Goal: Transaction & Acquisition: Subscribe to service/newsletter

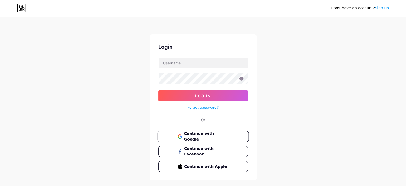
drag, startPoint x: 0, startPoint y: 0, endPoint x: 215, endPoint y: 133, distance: 253.1
click at [215, 133] on span "Continue with Google" at bounding box center [206, 136] width 45 height 11
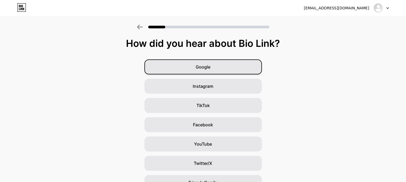
click at [203, 68] on span "Google" at bounding box center [203, 67] width 15 height 6
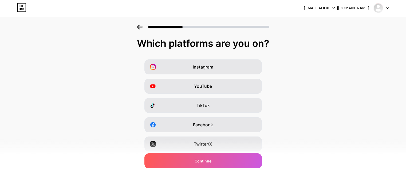
scroll to position [75, 0]
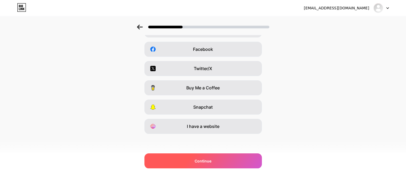
click at [228, 155] on div "Continue" at bounding box center [202, 160] width 117 height 15
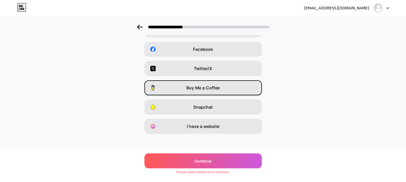
click at [208, 88] on span "Buy Me a Coffee" at bounding box center [202, 87] width 33 height 6
click at [214, 60] on div "Instagram YouTube TikTok Facebook Twitter/X Buy Me a Coffee Snapchat I have a w…" at bounding box center [203, 59] width 401 height 150
click at [211, 89] on span "Buy Me a Coffee" at bounding box center [202, 87] width 33 height 6
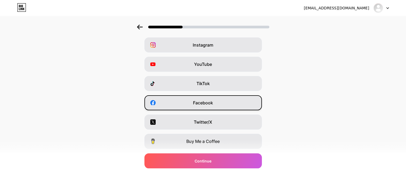
scroll to position [0, 0]
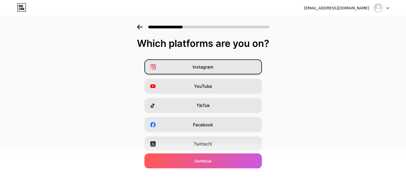
click at [231, 68] on div "Instagram" at bounding box center [202, 66] width 117 height 15
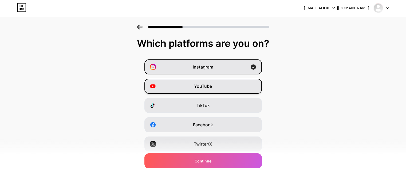
click at [229, 87] on div "YouTube" at bounding box center [202, 86] width 117 height 15
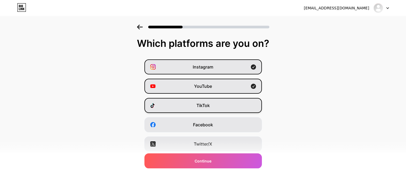
click at [228, 103] on div "TikTok" at bounding box center [202, 105] width 117 height 15
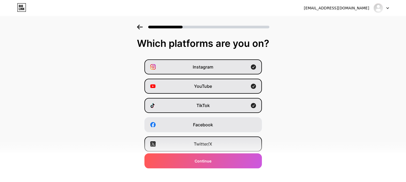
scroll to position [27, 0]
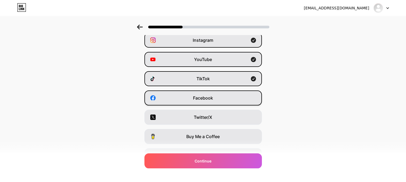
click at [224, 97] on div "Facebook" at bounding box center [202, 97] width 117 height 15
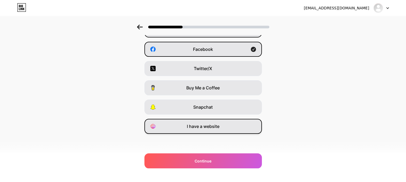
click at [224, 124] on div "I have a website" at bounding box center [202, 126] width 117 height 15
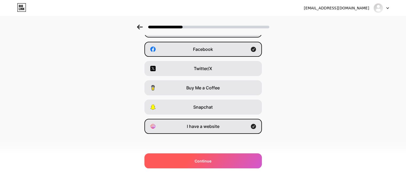
click at [225, 164] on div "Continue" at bounding box center [202, 160] width 117 height 15
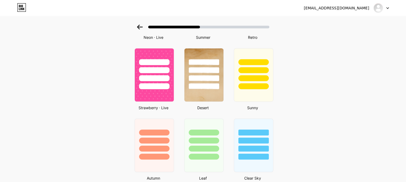
scroll to position [347, 0]
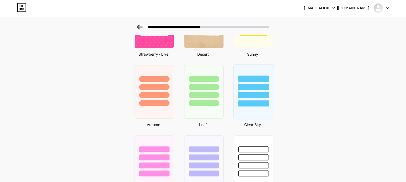
click at [264, 88] on div at bounding box center [253, 87] width 31 height 6
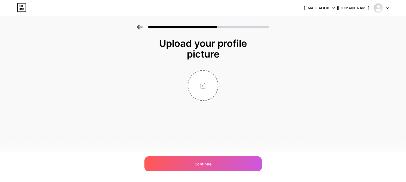
scroll to position [0, 0]
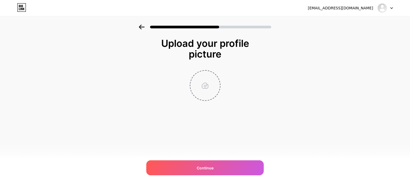
click at [213, 92] on input "file" at bounding box center [205, 85] width 30 height 30
type input "C:\fakepath\Front.jpg"
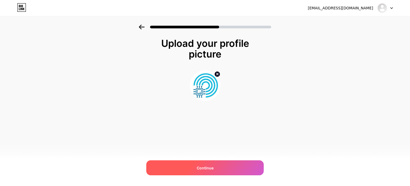
click at [207, 161] on div "Continue" at bounding box center [204, 167] width 117 height 15
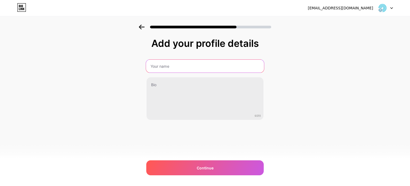
click at [163, 65] on input "text" at bounding box center [205, 66] width 118 height 13
type input "PC & PhoneTech"
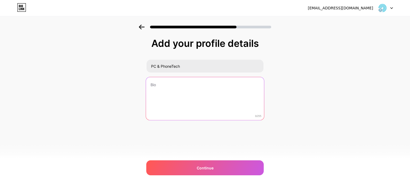
click at [153, 79] on textarea at bounding box center [205, 99] width 118 height 44
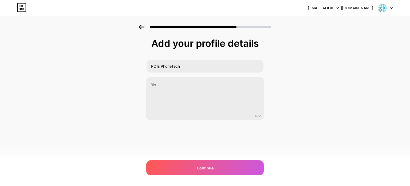
click at [170, 77] on div "PC & PhoneTech 0/255" at bounding box center [204, 89] width 117 height 61
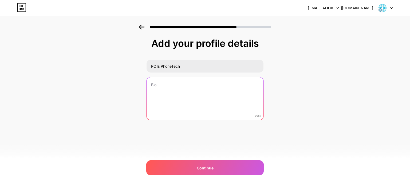
click at [168, 87] on textarea at bounding box center [205, 98] width 117 height 43
type textarea "W"
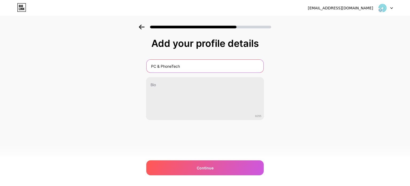
drag, startPoint x: 189, startPoint y: 64, endPoint x: 126, endPoint y: 64, distance: 63.6
click at [126, 64] on div "Add your profile details PC & PhoneTech 0/255 Continue Error" at bounding box center [205, 86] width 410 height 122
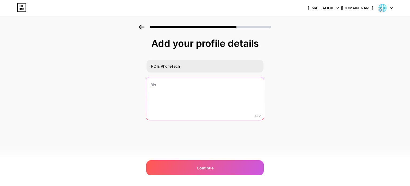
drag, startPoint x: 251, startPoint y: 114, endPoint x: 262, endPoint y: 115, distance: 11.2
click at [262, 115] on textarea at bounding box center [205, 99] width 118 height 44
drag, startPoint x: 262, startPoint y: 116, endPoint x: 251, endPoint y: 115, distance: 11.0
click at [251, 115] on textarea at bounding box center [205, 99] width 118 height 44
paste textarea "From Work to Play, We've Got You Covered."
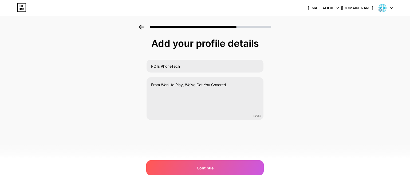
click at [315, 96] on div "Add your profile details PC & PhoneTech From Work to Play, We've Got You Covere…" at bounding box center [205, 86] width 410 height 122
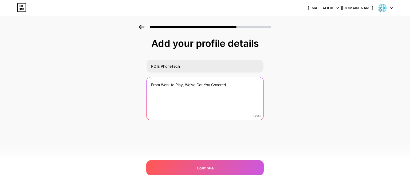
click at [233, 86] on textarea "From Work to Play, We've Got You Covered." at bounding box center [205, 98] width 117 height 43
type textarea "From Work to Play, We've Got You Covered."
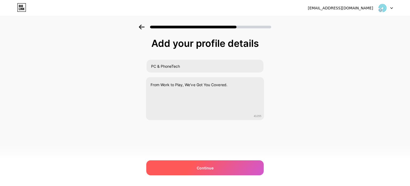
click at [204, 170] on span "Continue" at bounding box center [205, 168] width 17 height 6
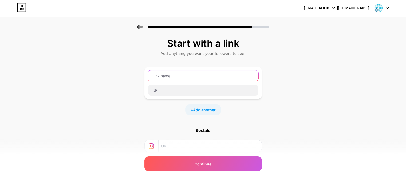
click at [180, 73] on input "text" at bounding box center [203, 75] width 111 height 11
click at [180, 73] on input "pcphonetech" at bounding box center [203, 75] width 111 height 11
type input "p"
click at [180, 73] on input "text" at bounding box center [203, 75] width 111 height 11
type input "C"
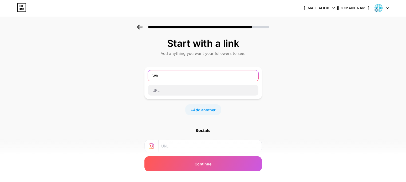
type input "W"
type input "website"
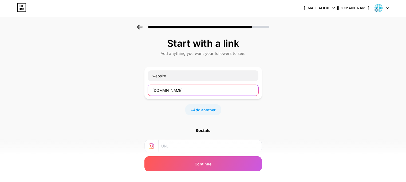
scroll to position [51, 0]
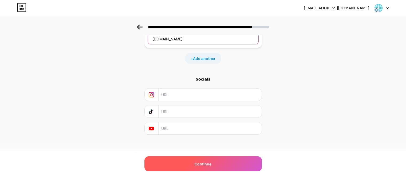
type input "www.pcandphonetech.co.uk"
click at [205, 162] on span "Continue" at bounding box center [203, 164] width 17 height 6
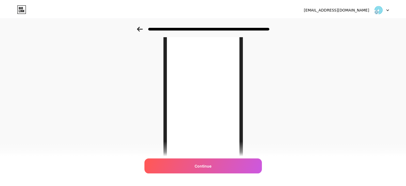
scroll to position [0, 0]
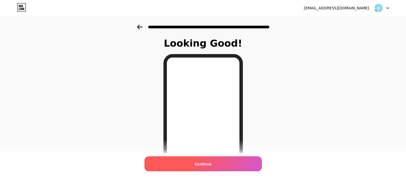
click at [224, 161] on div "Continue" at bounding box center [202, 163] width 117 height 15
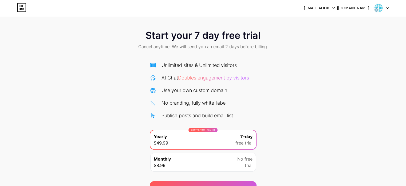
scroll to position [29, 0]
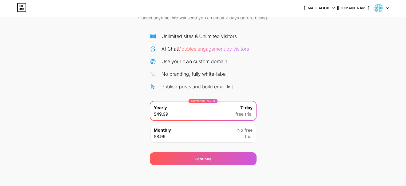
click at [20, 9] on icon at bounding box center [21, 7] width 9 height 9
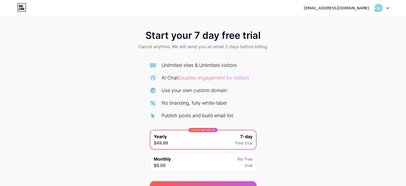
click at [366, 9] on div "[EMAIL_ADDRESS][DOMAIN_NAME]" at bounding box center [336, 8] width 65 height 6
click at [375, 9] on img at bounding box center [378, 8] width 10 height 10
click at [287, 44] on div "Start your 7 day free trial Cancel anytime. We will send you an email 2 days be…" at bounding box center [203, 41] width 406 height 32
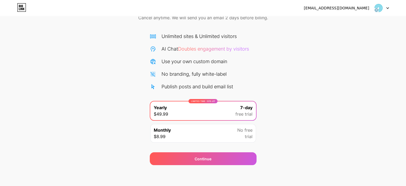
click at [194, 137] on div "Monthly $8.99 No free trial" at bounding box center [203, 133] width 106 height 19
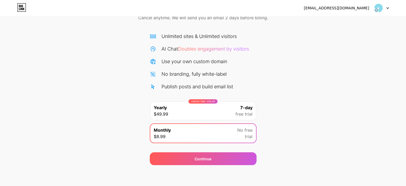
click at [222, 115] on div "LIMITED TIME : 50% off Yearly $49.99 7-day free trial" at bounding box center [203, 110] width 106 height 19
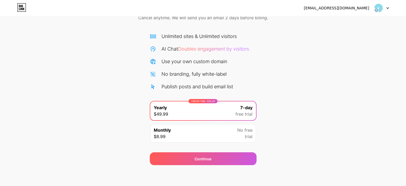
click at [221, 57] on div "Unlimited sites & Unlimited visitors AI Chat Doubles engagement by visitors Use…" at bounding box center [203, 61] width 107 height 57
click at [223, 44] on div "Unlimited sites & Unlimited visitors AI Chat Doubles engagement by visitors Use…" at bounding box center [203, 61] width 107 height 57
drag, startPoint x: 217, startPoint y: 37, endPoint x: 148, endPoint y: 33, distance: 68.7
click at [210, 37] on div "Unlimited sites & Unlimited visitors" at bounding box center [199, 36] width 75 height 7
drag, startPoint x: 143, startPoint y: 33, endPoint x: 137, endPoint y: 33, distance: 6.7
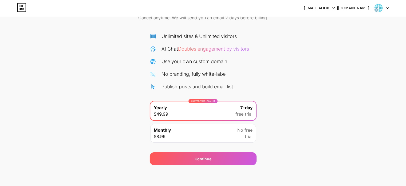
click at [143, 33] on div "Start your 7 day free trial Cancel anytime. We will send you an email 2 days be…" at bounding box center [203, 80] width 406 height 169
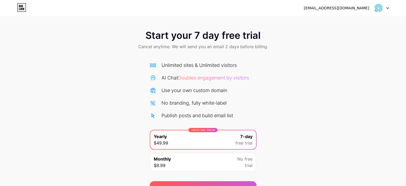
click at [231, 37] on span "Start your 7 day free trial" at bounding box center [203, 35] width 115 height 11
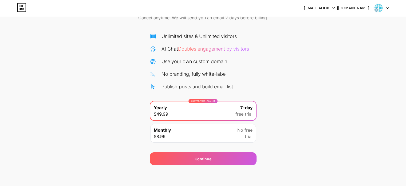
click at [358, 143] on div "Start your 7 day free trial Cancel anytime. We will send you an email 2 days be…" at bounding box center [203, 80] width 406 height 169
drag, startPoint x: 373, startPoint y: 154, endPoint x: 301, endPoint y: 161, distance: 71.6
click at [365, 156] on div "Start your 7 day free trial Cancel anytime. We will send you an email 2 days be…" at bounding box center [203, 80] width 406 height 169
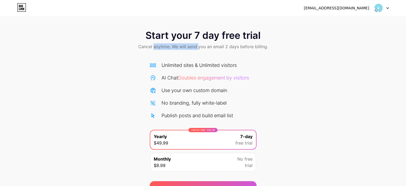
drag, startPoint x: 155, startPoint y: 47, endPoint x: 202, endPoint y: 45, distance: 47.8
click at [201, 48] on span "Cancel anytime. We will send you an email 2 days before billing." at bounding box center [203, 46] width 130 height 6
click at [245, 40] on span "Start your 7 day free trial" at bounding box center [203, 35] width 115 height 11
click at [20, 7] on icon at bounding box center [21, 7] width 9 height 9
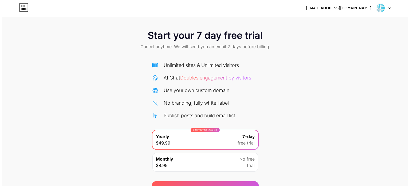
scroll to position [29, 0]
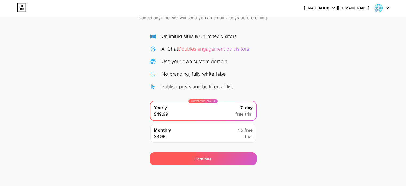
click at [222, 156] on div "Continue" at bounding box center [203, 158] width 107 height 13
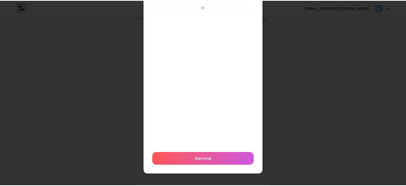
scroll to position [0, 0]
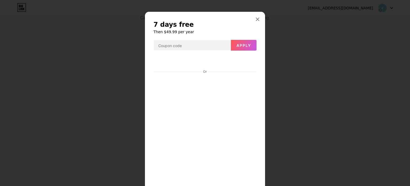
click at [256, 19] on icon at bounding box center [258, 19] width 4 height 4
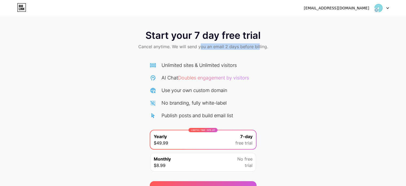
drag, startPoint x: 200, startPoint y: 49, endPoint x: 259, endPoint y: 50, distance: 59.0
click at [259, 50] on div "Start your 7 day free trial Cancel anytime. We will send you an email 2 days be…" at bounding box center [203, 41] width 406 height 32
click at [291, 48] on div "Start your 7 day free trial Cancel anytime. We will send you an email 2 days be…" at bounding box center [203, 41] width 406 height 32
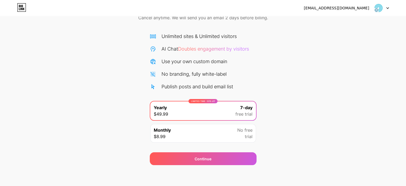
click at [208, 138] on div "Monthly $8.99 No free trial" at bounding box center [203, 133] width 106 height 19
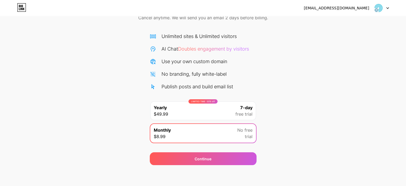
click at [210, 114] on div "LIMITED TIME : 50% off Yearly $49.99 7-day free trial" at bounding box center [203, 110] width 106 height 19
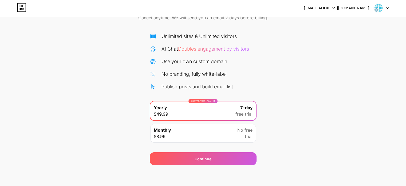
click at [166, 70] on div "No branding, fully white-label" at bounding box center [194, 73] width 65 height 7
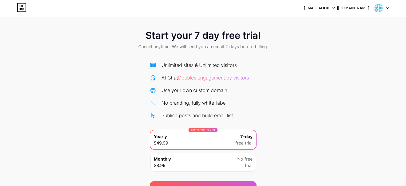
click at [386, 7] on div at bounding box center [381, 8] width 15 height 10
click at [349, 21] on li "Logout" at bounding box center [356, 22] width 66 height 14
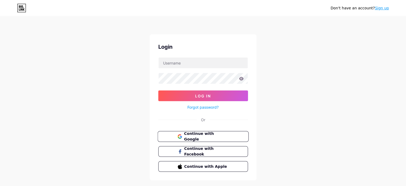
click at [197, 133] on span "Continue with Google" at bounding box center [206, 136] width 45 height 11
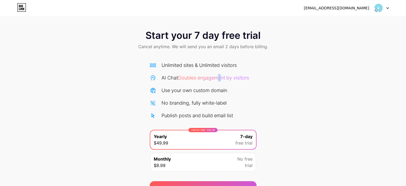
click at [221, 78] on span "Doubles engagement by visitors" at bounding box center [213, 78] width 71 height 6
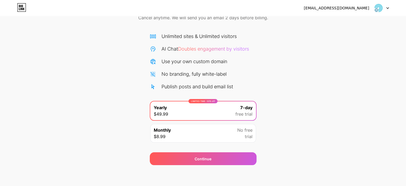
click at [228, 135] on div "Monthly $8.99 No free trial" at bounding box center [203, 133] width 106 height 19
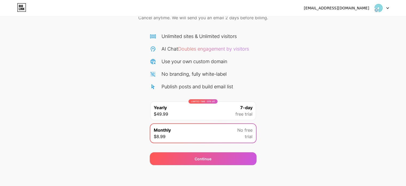
scroll to position [0, 0]
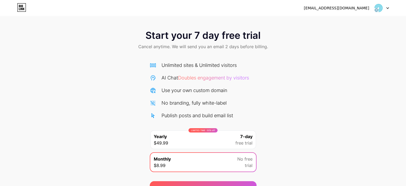
click at [23, 10] on icon at bounding box center [21, 7] width 9 height 9
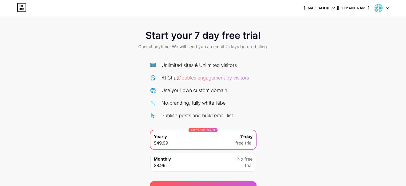
click at [375, 10] on img at bounding box center [378, 8] width 10 height 10
click at [293, 54] on div "Start your 7 day free trial Cancel anytime. We will send you an email 2 days be…" at bounding box center [203, 41] width 406 height 32
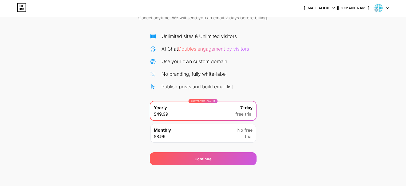
click at [192, 140] on div "Monthly $8.99 No free trial" at bounding box center [203, 133] width 106 height 19
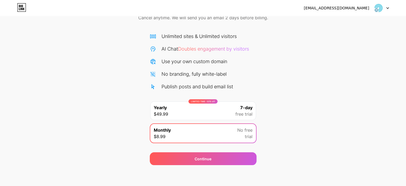
click at [185, 110] on div "LIMITED TIME : 50% off Yearly $49.99 7-day free trial" at bounding box center [203, 110] width 106 height 19
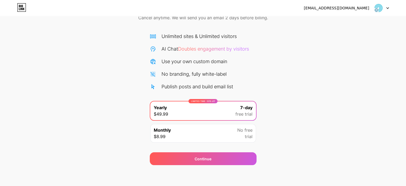
click at [194, 76] on div "No branding, fully white-label" at bounding box center [194, 73] width 65 height 7
click at [194, 74] on div "No branding, fully white-label" at bounding box center [194, 73] width 65 height 7
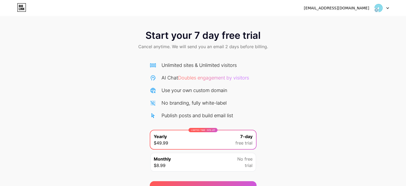
drag, startPoint x: 205, startPoint y: 53, endPoint x: 202, endPoint y: 52, distance: 3.0
click at [205, 53] on div "Start your 7 day free trial Cancel anytime. We will send you an email 2 days be…" at bounding box center [203, 41] width 406 height 32
click at [152, 46] on span "Cancel anytime. We will send you an email 2 days before billing." at bounding box center [203, 46] width 130 height 6
click at [216, 39] on span "Start your 7 day free trial" at bounding box center [203, 35] width 115 height 11
click at [250, 36] on span "Start your 7 day free trial" at bounding box center [203, 35] width 115 height 11
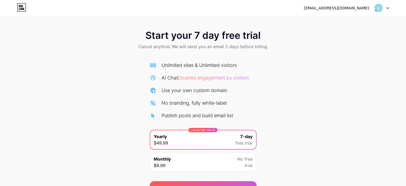
click at [284, 44] on div "Start your 7 day free trial Cancel anytime. We will send you an email 2 days be…" at bounding box center [203, 41] width 406 height 32
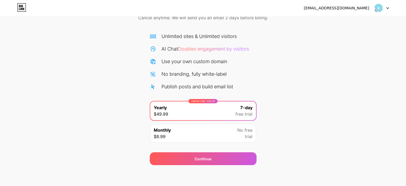
click at [340, 142] on div "Start your 7 day free trial Cancel anytime. We will send you an email 2 days be…" at bounding box center [203, 80] width 406 height 169
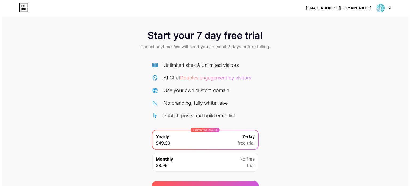
scroll to position [29, 0]
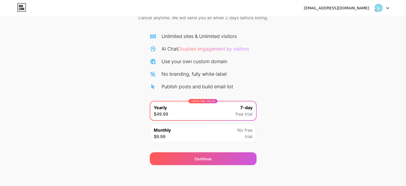
click at [196, 46] on span "Doubles engagement by visitors" at bounding box center [213, 49] width 71 height 6
drag, startPoint x: 229, startPoint y: 48, endPoint x: 238, endPoint y: 48, distance: 8.8
click at [230, 48] on span "Doubles engagement by visitors" at bounding box center [213, 49] width 71 height 6
click at [238, 48] on span "Doubles engagement by visitors" at bounding box center [213, 49] width 71 height 6
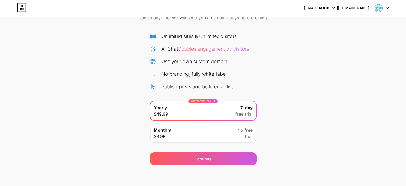
click at [273, 90] on div "Start your 7 day free trial Cancel anytime. We will send you an email 2 days be…" at bounding box center [203, 80] width 406 height 169
click at [213, 134] on div "Monthly $8.99 No free trial" at bounding box center [203, 133] width 106 height 19
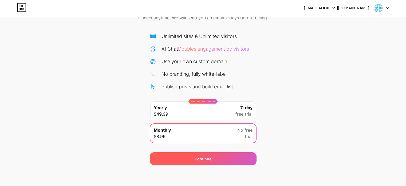
click at [186, 160] on div "Continue" at bounding box center [203, 158] width 107 height 13
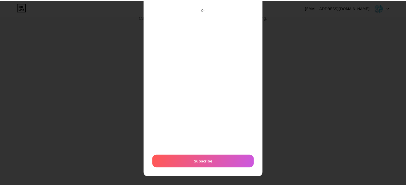
scroll to position [0, 0]
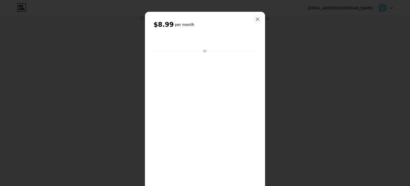
click at [256, 21] on icon at bounding box center [258, 19] width 4 height 4
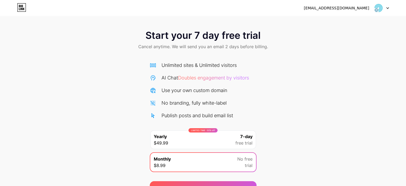
click at [381, 8] on img at bounding box center [378, 8] width 10 height 10
click at [339, 23] on li "Logout" at bounding box center [356, 22] width 66 height 14
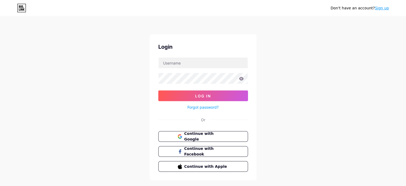
scroll to position [11, 0]
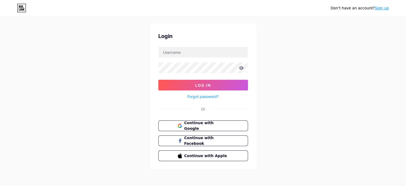
click at [201, 108] on div "Or" at bounding box center [203, 109] width 4 height 6
click at [239, 68] on icon at bounding box center [241, 68] width 5 height 4
click at [19, 7] on icon at bounding box center [21, 8] width 9 height 9
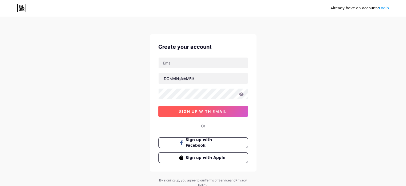
click at [210, 112] on span "sign up with email" at bounding box center [203, 111] width 48 height 5
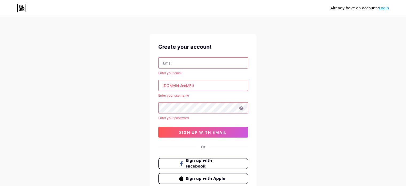
scroll to position [39, 0]
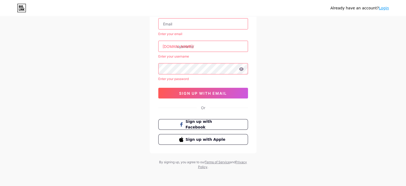
click at [188, 45] on input "text" at bounding box center [203, 46] width 89 height 11
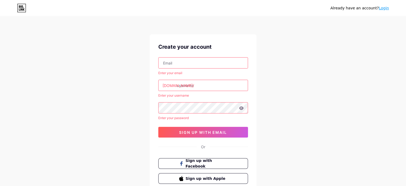
click at [176, 61] on input "text" at bounding box center [203, 62] width 89 height 11
type input "[EMAIL_ADDRESS][DOMAIN_NAME]"
click at [192, 85] on input "text" at bounding box center [203, 85] width 89 height 11
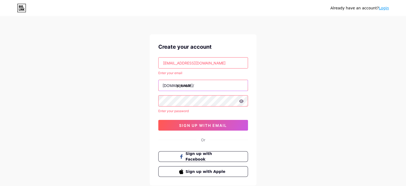
type input "phonete"
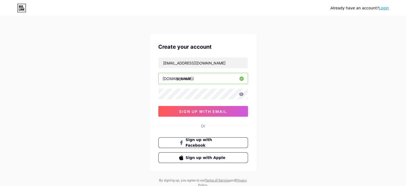
click at [195, 80] on input "phonete" at bounding box center [203, 78] width 89 height 11
click at [177, 78] on input "phonetech" at bounding box center [203, 78] width 89 height 11
type input "pcphonetech"
click at [240, 95] on icon at bounding box center [241, 94] width 5 height 4
click at [90, 95] on div "Already have an account? Login Create your account [EMAIL_ADDRESS][DOMAIN_NAME]…" at bounding box center [203, 102] width 406 height 204
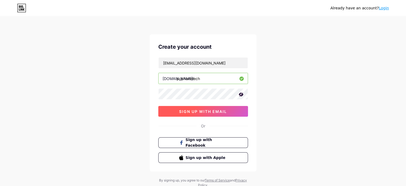
click at [192, 111] on span "sign up with email" at bounding box center [203, 111] width 48 height 5
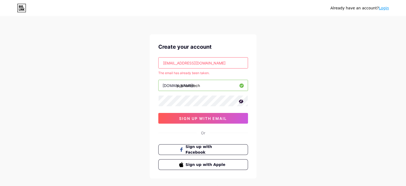
click at [381, 8] on link "Login" at bounding box center [384, 8] width 10 height 4
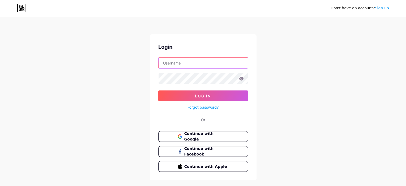
click at [170, 65] on input "text" at bounding box center [203, 62] width 89 height 11
type input "[EMAIL_ADDRESS][DOMAIN_NAME]"
click at [205, 106] on link "Forgot password?" at bounding box center [202, 107] width 31 height 6
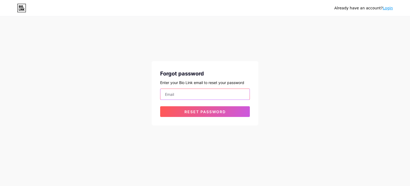
click at [197, 96] on input "email" at bounding box center [204, 94] width 89 height 11
type input "[EMAIL_ADDRESS][DOMAIN_NAME]"
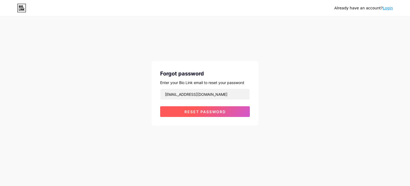
click at [185, 110] on span "Reset password" at bounding box center [205, 111] width 41 height 5
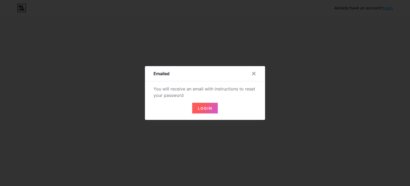
click at [205, 110] on span "Login" at bounding box center [205, 108] width 14 height 5
